Goal: Task Accomplishment & Management: Complete application form

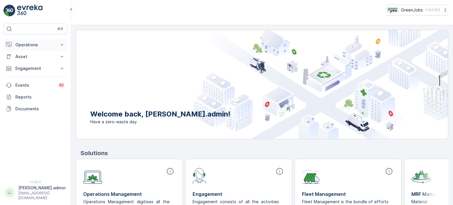
click at [36, 46] on p "Operations" at bounding box center [35, 45] width 40 height 6
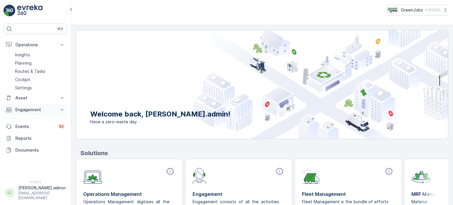
click at [19, 109] on p "Engagement" at bounding box center [35, 110] width 40 height 6
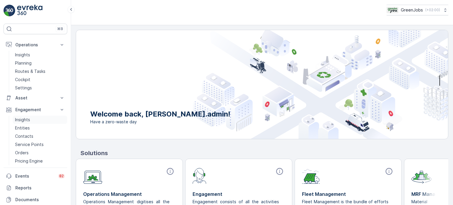
click at [19, 117] on p "Insights" at bounding box center [22, 120] width 15 height 6
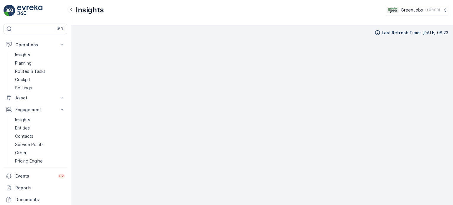
scroll to position [5, 0]
click at [36, 71] on p "Routes & Tasks" at bounding box center [30, 71] width 30 height 6
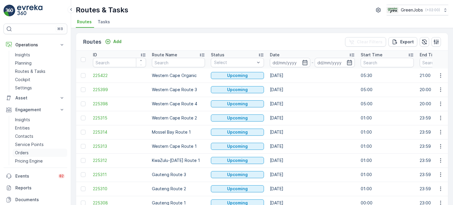
click at [24, 153] on p "Orders" at bounding box center [22, 153] width 14 height 6
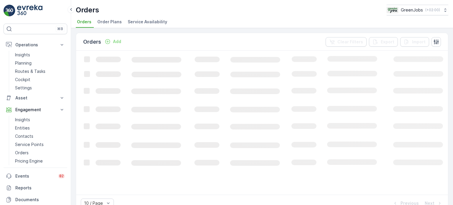
click at [105, 21] on span "Order Plans" at bounding box center [109, 22] width 24 height 6
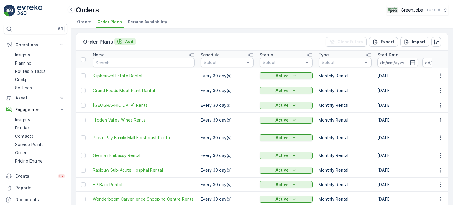
click at [130, 42] on p "Add" at bounding box center [129, 42] width 8 height 6
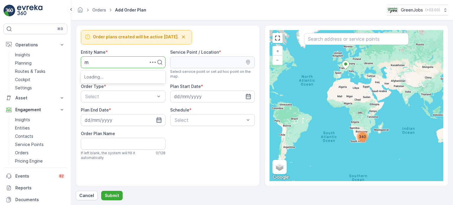
type input "me"
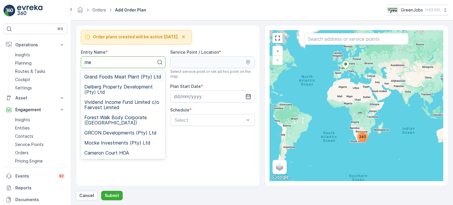
click at [136, 77] on span "Grand Foods Meat Plant (Pty) Ltd" at bounding box center [122, 76] width 77 height 5
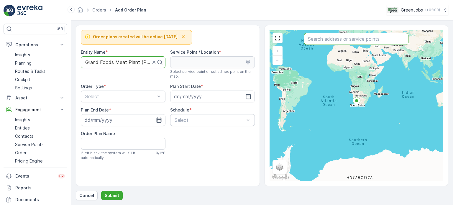
click at [319, 40] on input "text" at bounding box center [356, 39] width 104 height 12
type input "gr"
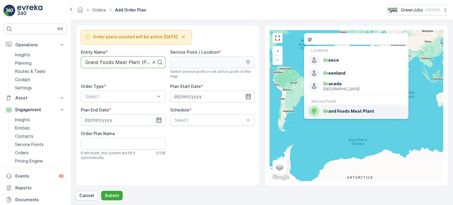
click at [340, 115] on div "Gr and Foods Meat Plant" at bounding box center [356, 111] width 95 height 11
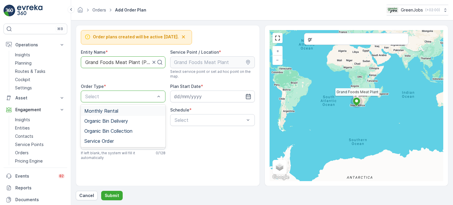
click at [110, 109] on span "Monthly Rental" at bounding box center [101, 110] width 34 height 5
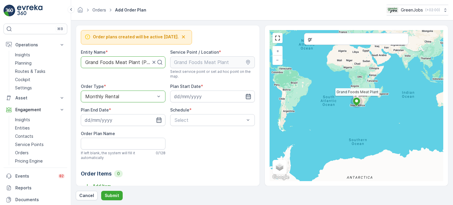
click at [249, 94] on icon "button" at bounding box center [248, 96] width 5 height 5
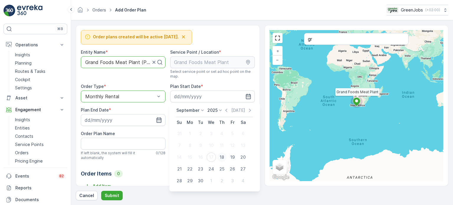
click at [222, 155] on div "18" at bounding box center [221, 157] width 9 height 9
type input "[DATE]"
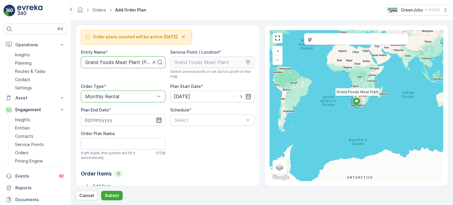
click at [156, 119] on icon "button" at bounding box center [158, 119] width 5 height 5
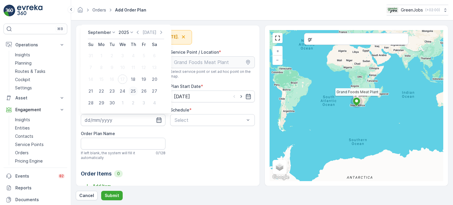
click at [135, 90] on div "25" at bounding box center [133, 90] width 9 height 9
type input "[DATE]"
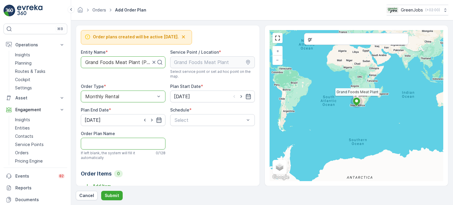
click at [106, 142] on Name "Order Plan Name" at bounding box center [123, 144] width 85 height 12
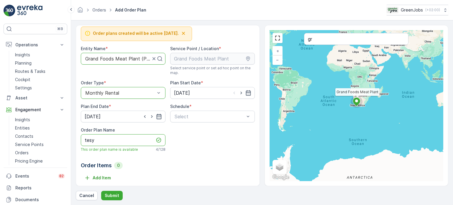
scroll to position [5, 0]
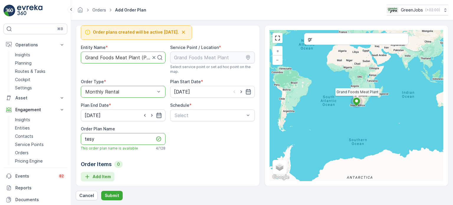
type Name "tesy"
click at [95, 174] on p "Add Item" at bounding box center [102, 177] width 18 height 6
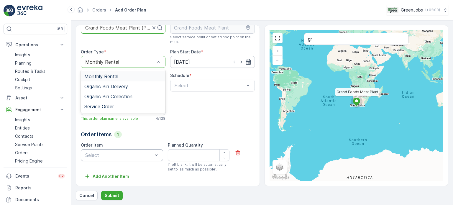
scroll to position [34, 0]
click at [104, 98] on span "Organic Bin Collection" at bounding box center [108, 96] width 48 height 5
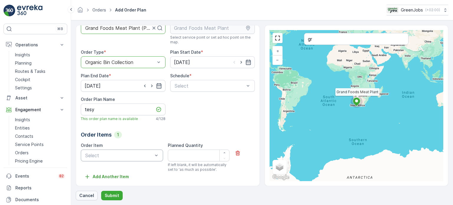
click at [84, 194] on p "Cancel" at bounding box center [86, 196] width 15 height 6
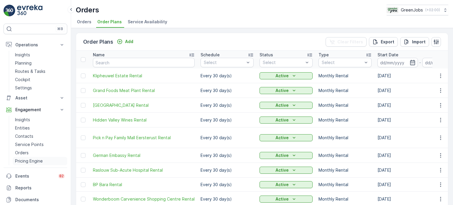
click at [34, 160] on p "Pricing Engine" at bounding box center [29, 161] width 28 height 6
